Goal: Information Seeking & Learning: Learn about a topic

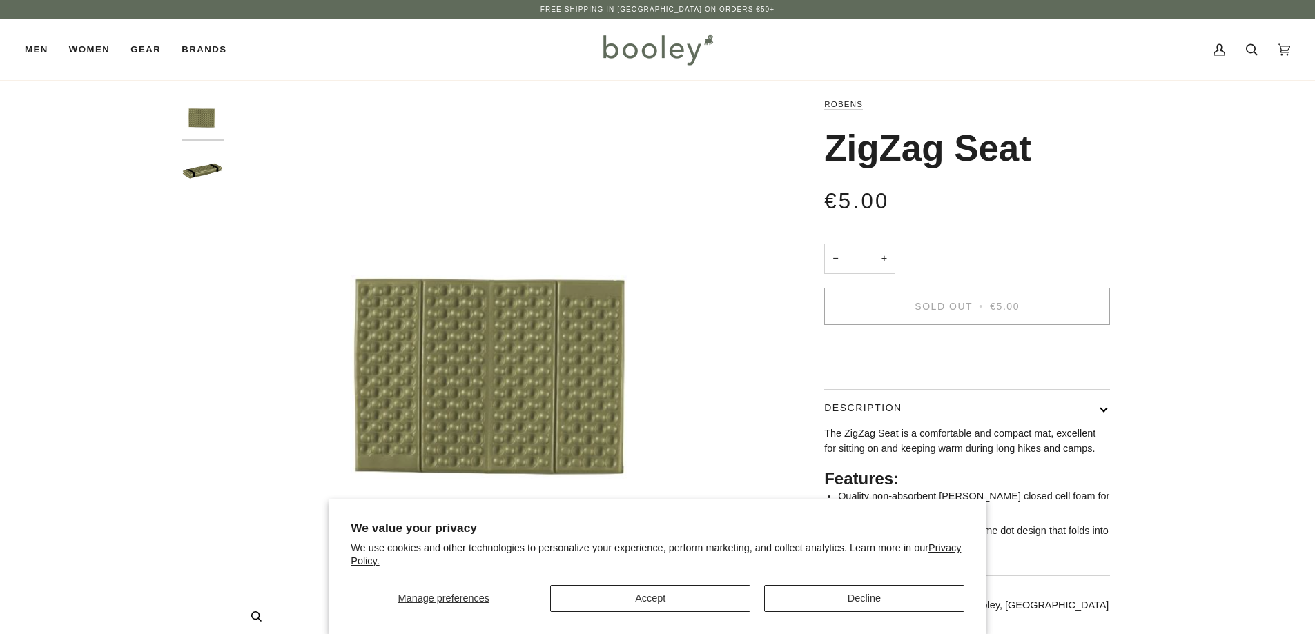
click at [449, 373] on img "Robens ZigZag Seat - Booley Galway" at bounding box center [504, 370] width 546 height 546
click at [696, 609] on button "Accept" at bounding box center [650, 598] width 200 height 27
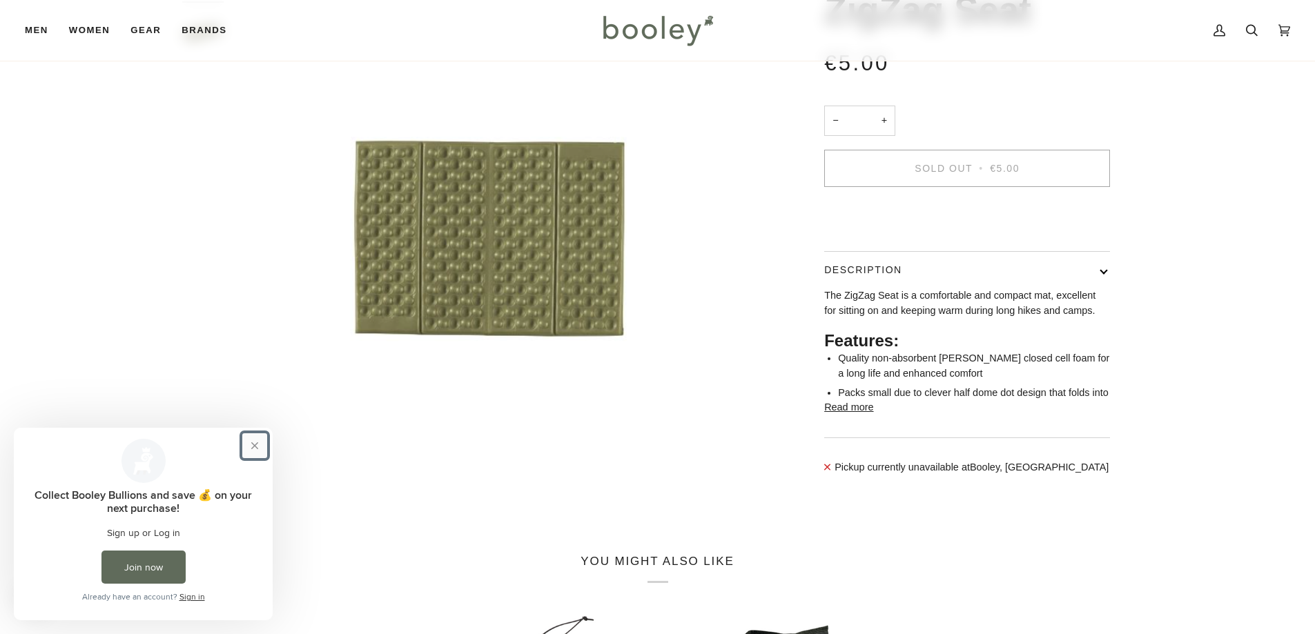
click at [253, 443] on button "Close prompt" at bounding box center [254, 446] width 25 height 25
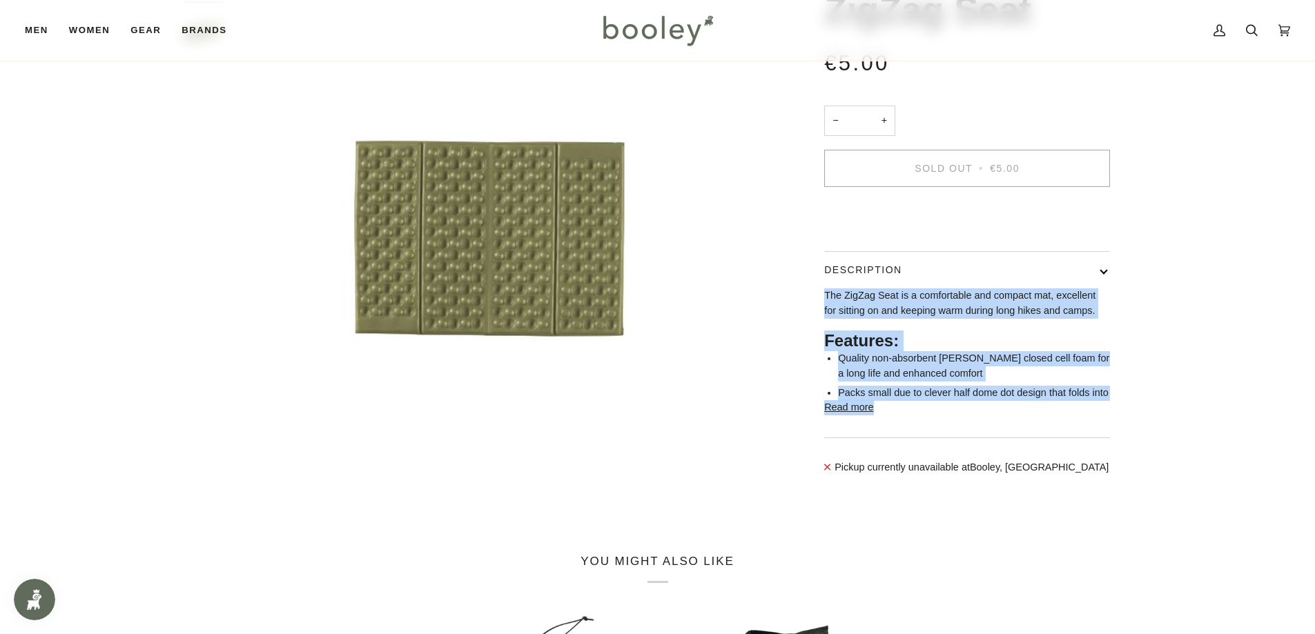
drag, startPoint x: 826, startPoint y: 314, endPoint x: 913, endPoint y: 429, distance: 143.9
click at [913, 416] on div "The ZigZag Seat is a comfortable and compact mat, excellent for sitting on and …" at bounding box center [967, 352] width 286 height 127
click at [859, 416] on button "Read more" at bounding box center [848, 407] width 49 height 15
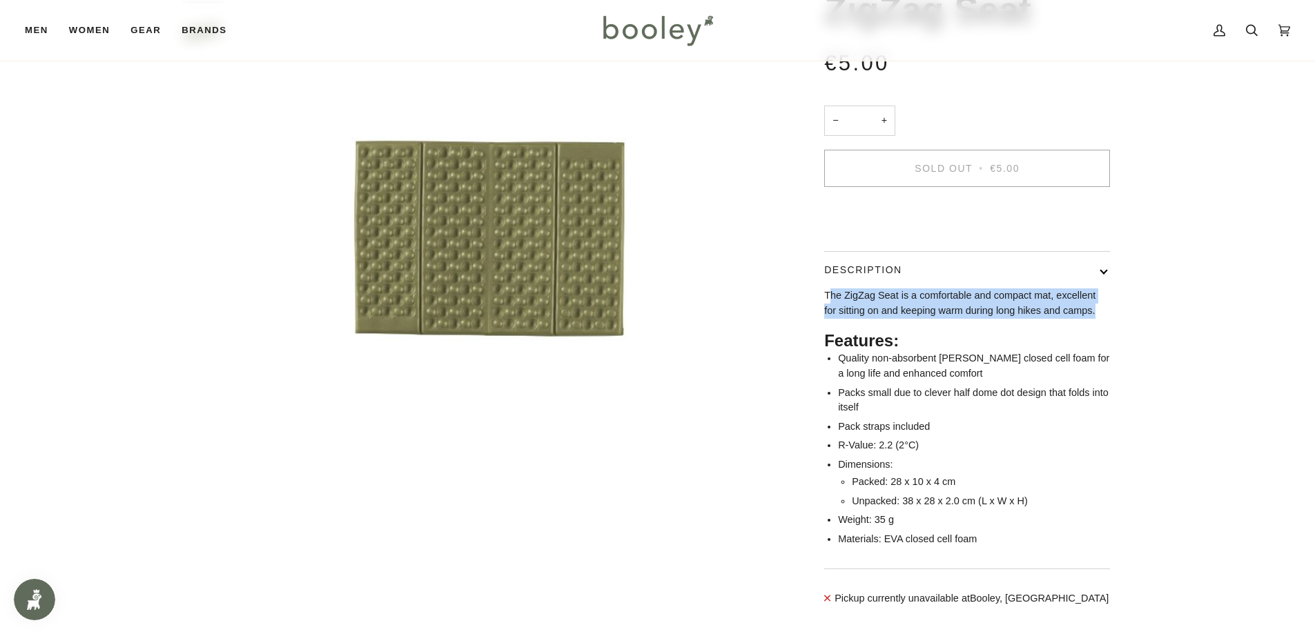
drag, startPoint x: 828, startPoint y: 317, endPoint x: 1103, endPoint y: 327, distance: 275.7
click at [1103, 318] on p "The ZigZag Seat is a comfortable and compact mat, excellent for sitting on and …" at bounding box center [967, 304] width 286 height 30
click at [1104, 289] on button "Description" at bounding box center [967, 270] width 286 height 37
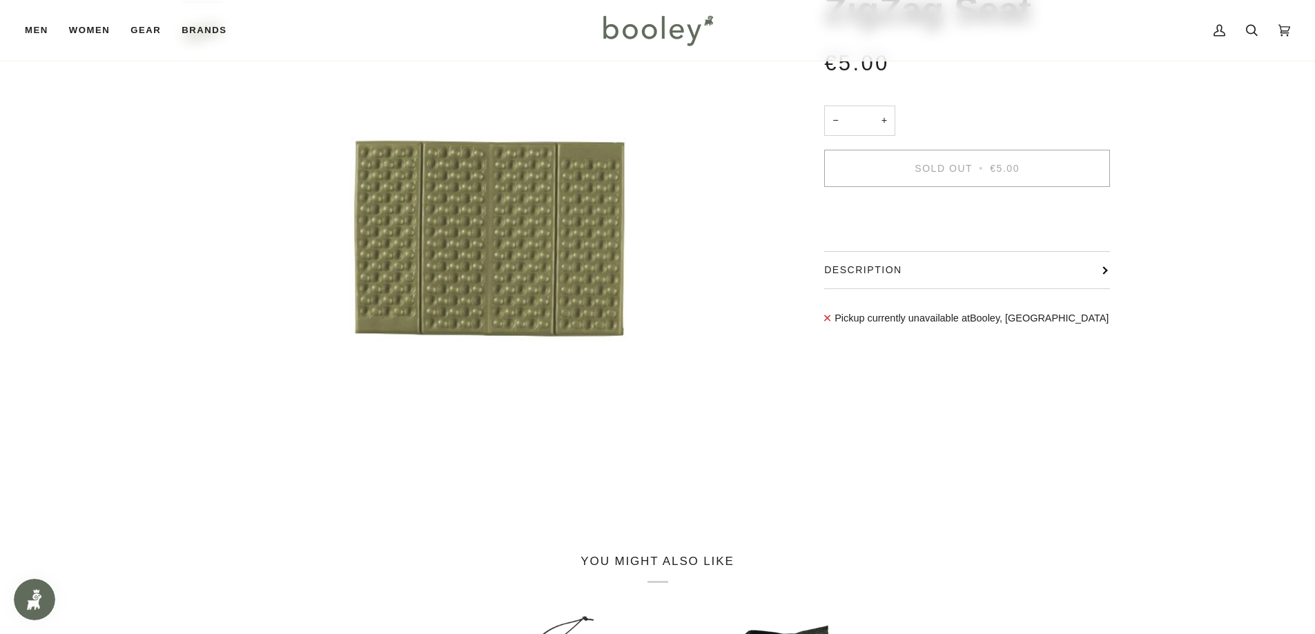
click at [1104, 289] on button "Description" at bounding box center [967, 270] width 286 height 37
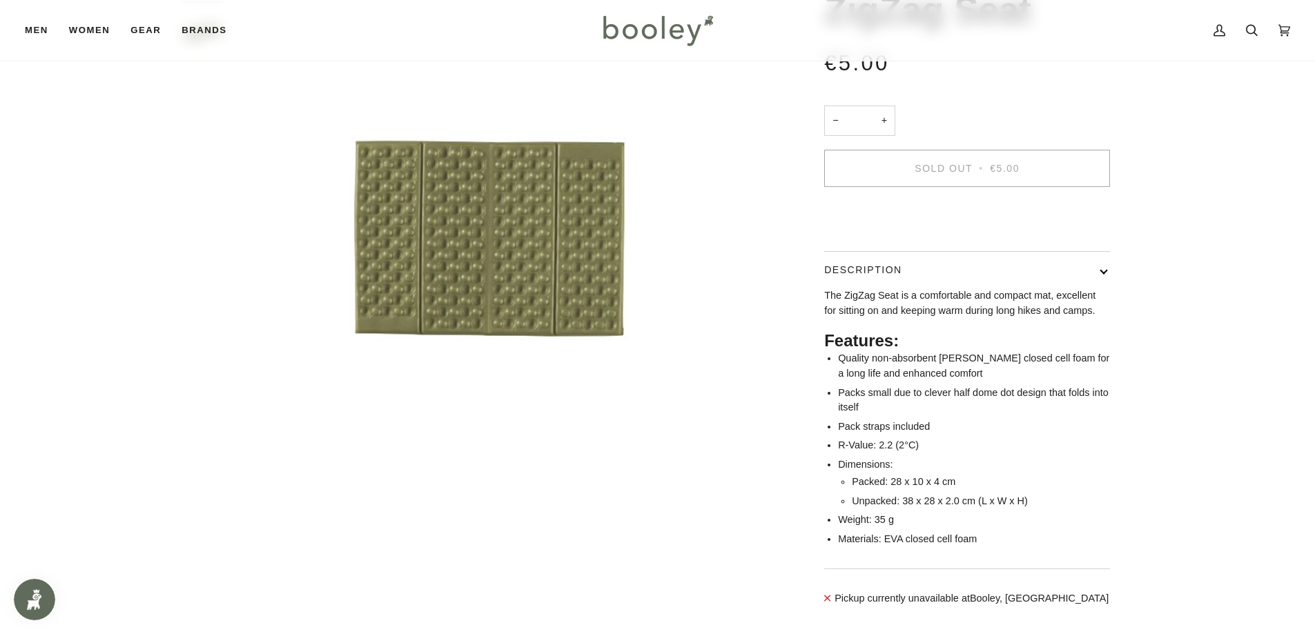
click at [790, 318] on div "Robens ZigZag Seat €5.00 Sale • Save − * + Sold Out • €5.00" at bounding box center [955, 290] width 357 height 662
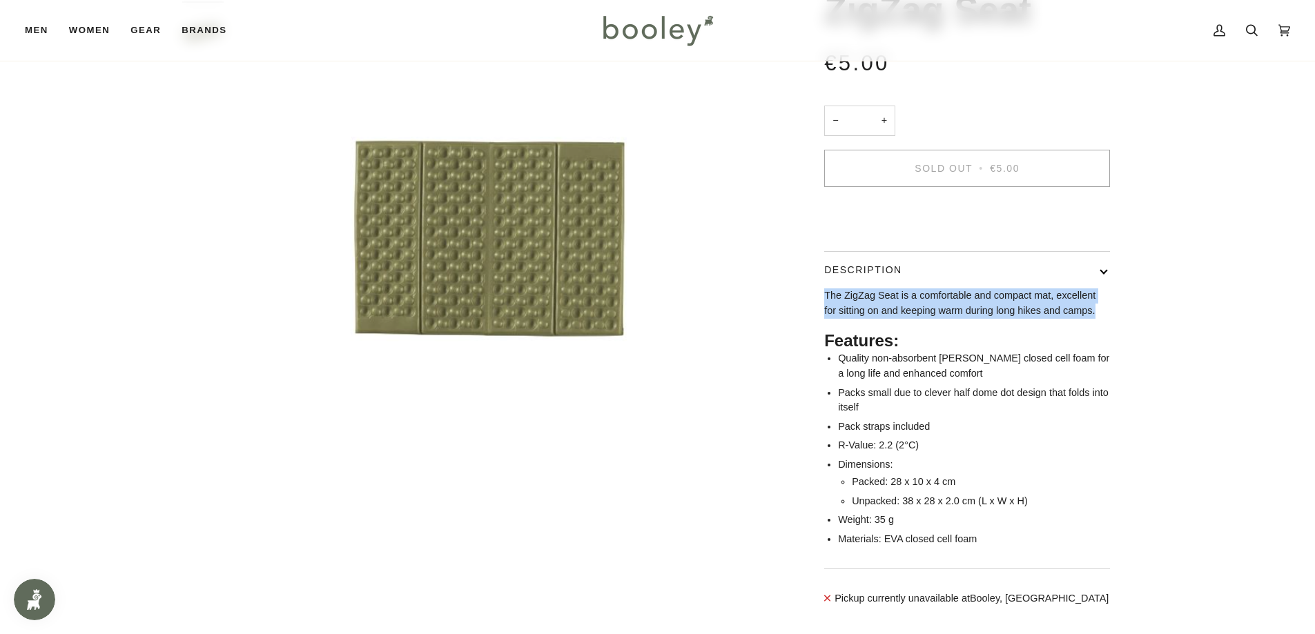
drag, startPoint x: 812, startPoint y: 318, endPoint x: 1113, endPoint y: 329, distance: 301.2
click at [1113, 329] on div "Robens ZigZag Seat €5.00 Sale • Save − * + Sold Out • €5.00" at bounding box center [955, 290] width 357 height 662
click at [673, 445] on img "Robens ZigZag Seat - Booley Galway" at bounding box center [504, 232] width 546 height 546
